Goal: Task Accomplishment & Management: Manage account settings

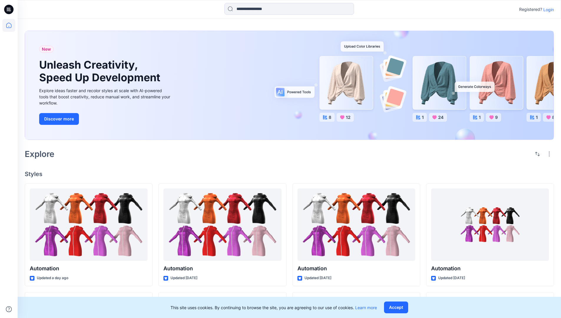
click at [547, 9] on p "Login" at bounding box center [548, 9] width 11 height 6
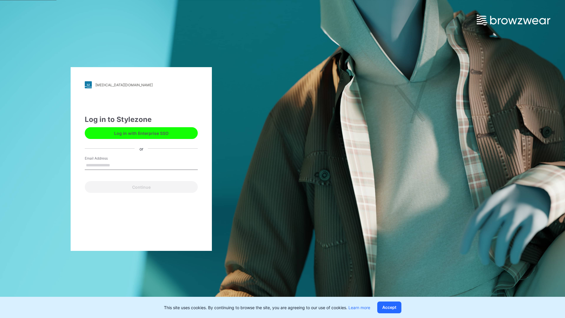
click at [116, 165] on input "Email Address" at bounding box center [141, 165] width 113 height 9
type input "*"
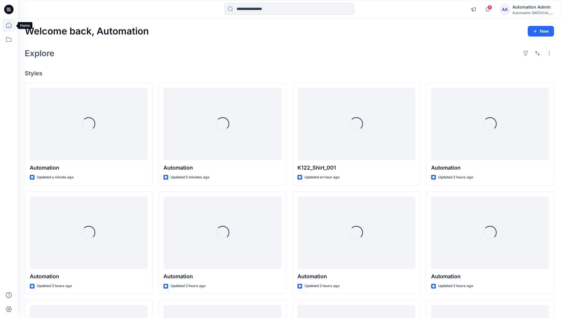
click at [11, 25] on icon at bounding box center [8, 25] width 5 height 5
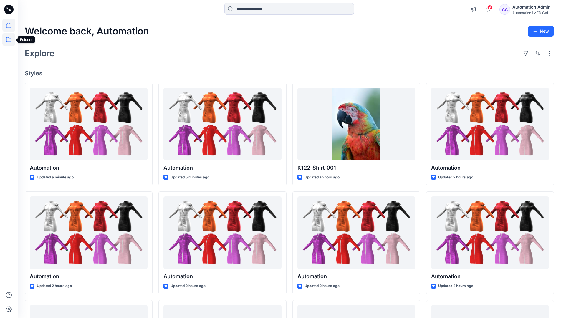
click at [9, 40] on icon at bounding box center [8, 39] width 13 height 13
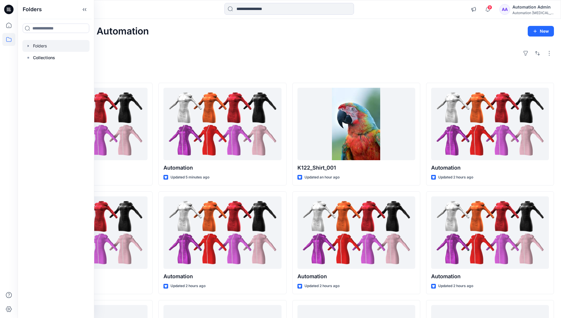
click at [42, 43] on div at bounding box center [55, 46] width 67 height 12
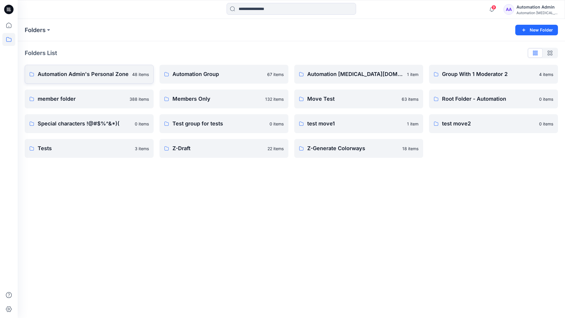
click at [101, 73] on p "Automation Admin's Personal Zone" at bounding box center [83, 74] width 91 height 8
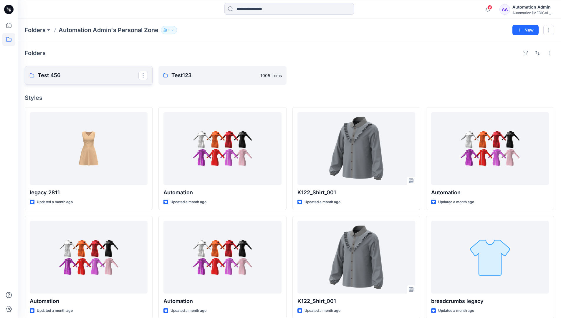
click at [55, 75] on p "Test 456" at bounding box center [88, 75] width 101 height 8
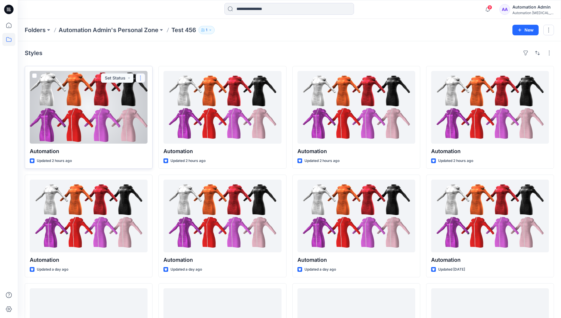
click at [140, 77] on button "button" at bounding box center [140, 77] width 9 height 9
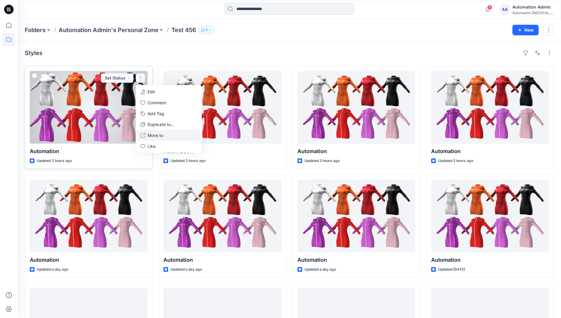
click at [158, 137] on p "Move to" at bounding box center [156, 135] width 16 height 6
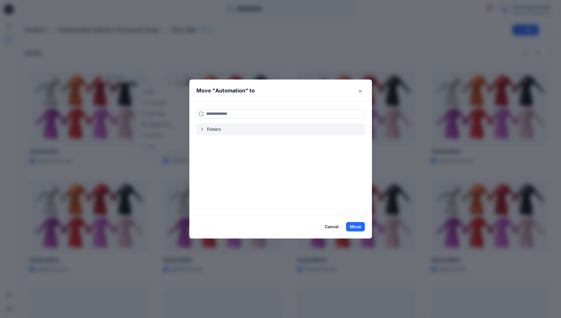
click at [203, 129] on icon "button" at bounding box center [201, 129] width 1 height 2
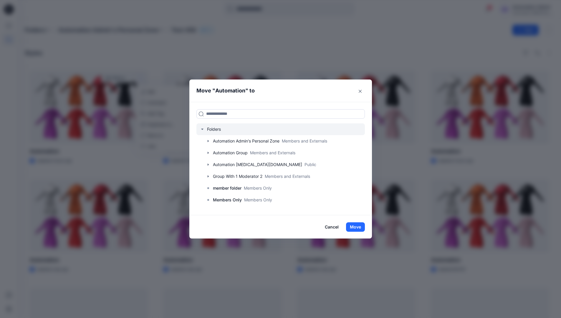
scroll to position [46, 0]
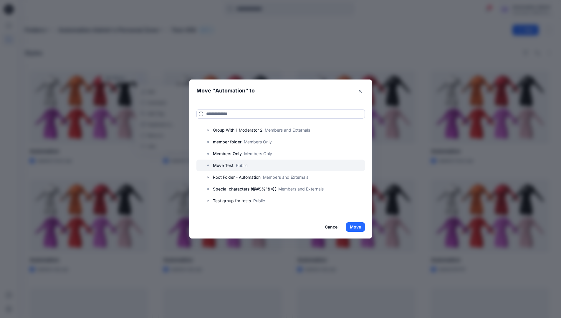
click at [228, 165] on p "Move Test" at bounding box center [223, 165] width 21 height 7
click at [358, 225] on button "Move" at bounding box center [355, 226] width 19 height 9
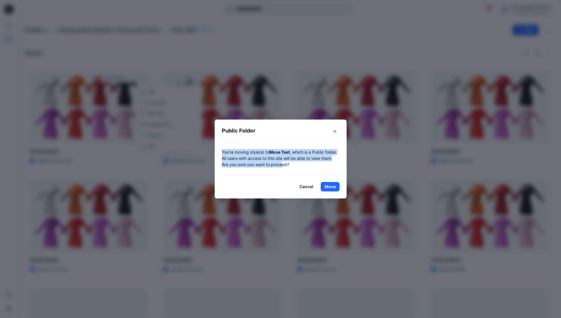
drag, startPoint x: 358, startPoint y: 225, endPoint x: 296, endPoint y: 163, distance: 87.4
click at [296, 163] on p "You're moving style(s) to Move Test , which is a Public folder. All users with …" at bounding box center [281, 158] width 118 height 19
click at [332, 187] on button "Move" at bounding box center [330, 186] width 19 height 9
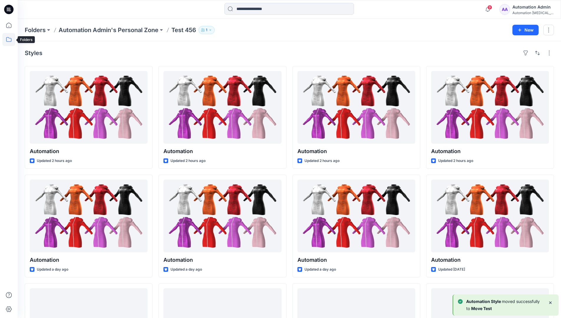
click at [6, 39] on icon at bounding box center [8, 39] width 13 height 13
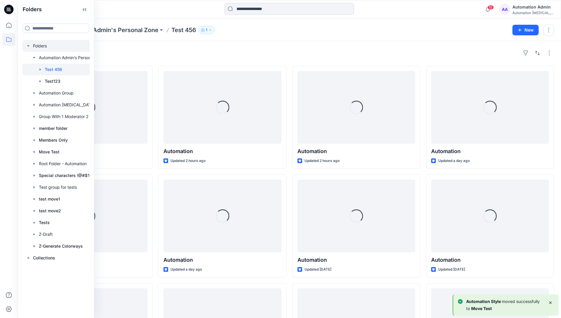
click at [39, 47] on div at bounding box center [63, 46] width 82 height 12
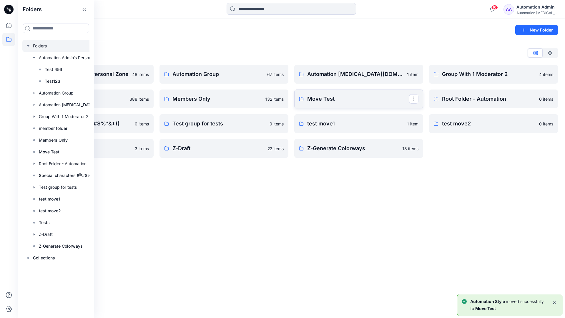
click at [315, 100] on p "Move Test" at bounding box center [358, 99] width 102 height 8
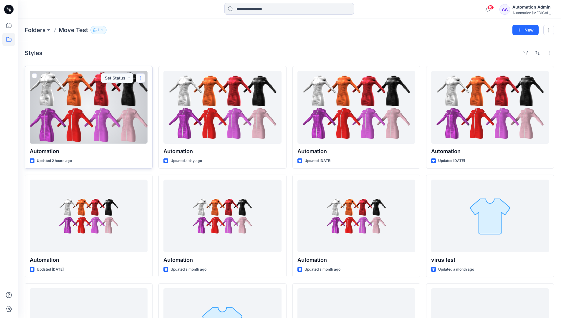
click at [139, 79] on button "button" at bounding box center [140, 77] width 9 height 9
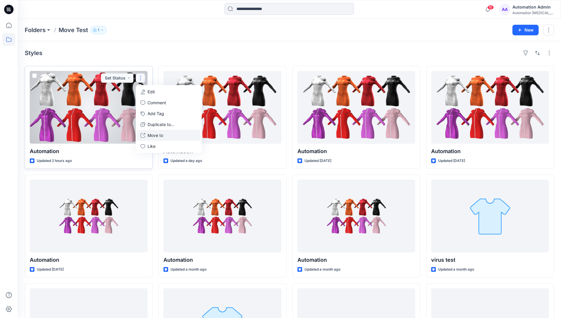
click at [157, 133] on p "Move to" at bounding box center [156, 135] width 16 height 6
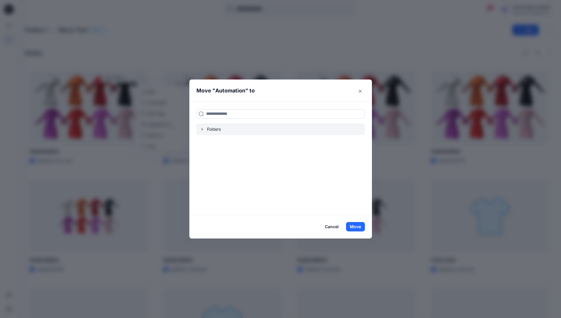
click at [203, 131] on icon "button" at bounding box center [202, 129] width 5 height 5
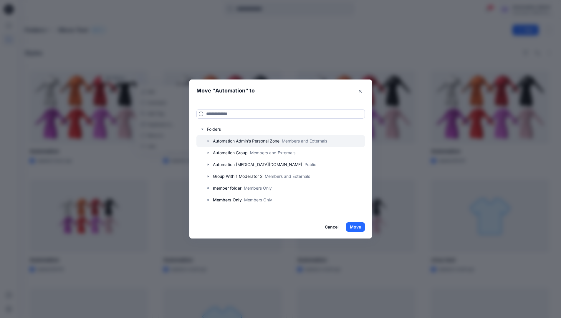
click at [211, 140] on icon "button" at bounding box center [208, 141] width 5 height 5
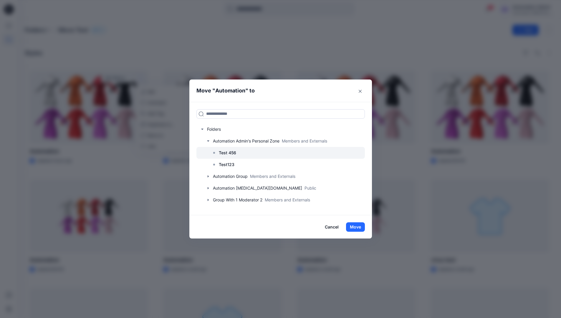
click at [226, 152] on p "Test 456" at bounding box center [227, 152] width 17 height 7
click at [359, 228] on button "Move" at bounding box center [355, 226] width 19 height 9
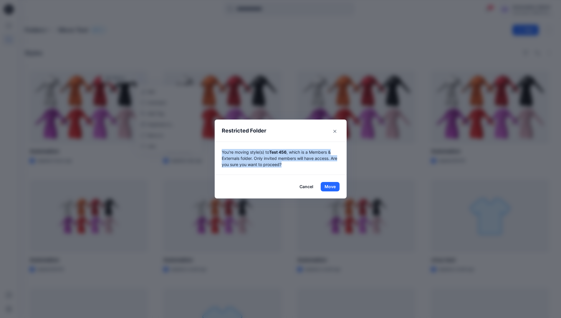
drag, startPoint x: 359, startPoint y: 228, endPoint x: 288, endPoint y: 167, distance: 93.7
click at [288, 167] on p "You're moving style(s) to Test 456 , which is a Members & Externals folder. Onl…" at bounding box center [281, 158] width 118 height 19
click at [332, 187] on button "Move" at bounding box center [330, 186] width 19 height 9
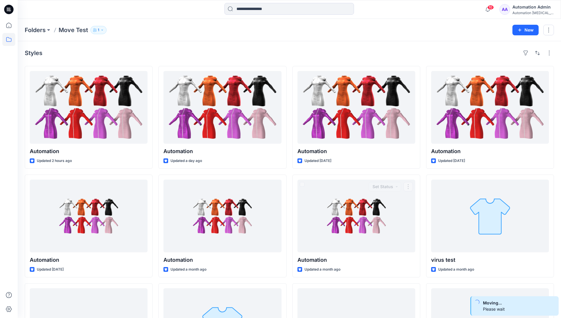
click at [529, 8] on div "Automation Admin" at bounding box center [532, 7] width 41 height 7
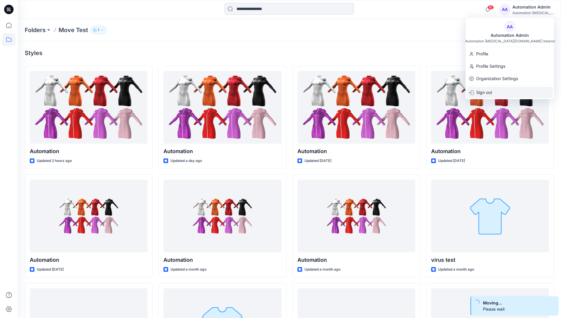
click at [491, 90] on p "Sign out" at bounding box center [484, 92] width 16 height 11
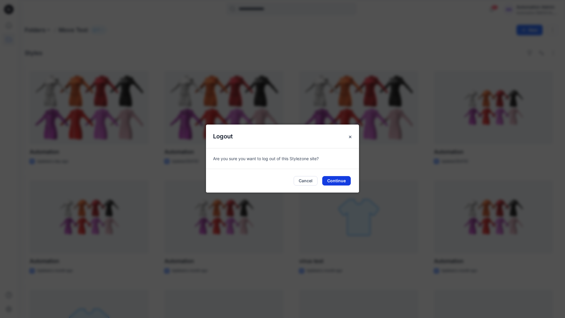
click at [348, 176] on button "Continue" at bounding box center [336, 180] width 29 height 9
